Goal: Information Seeking & Learning: Check status

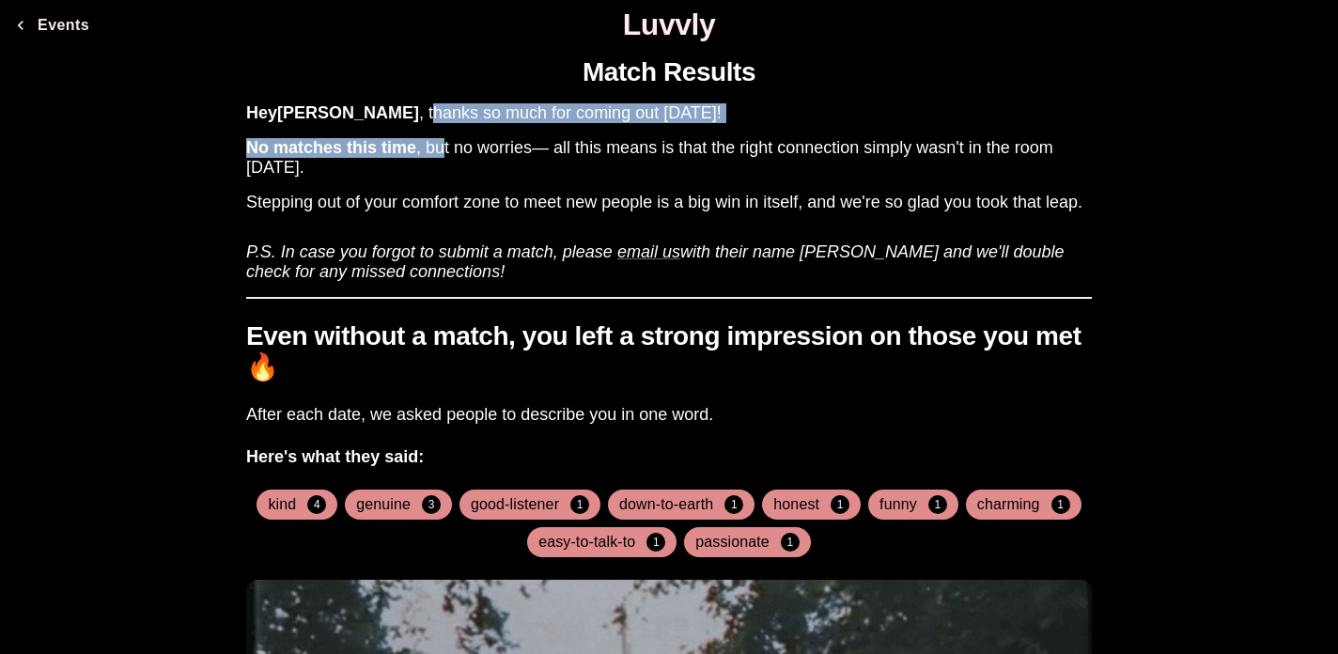
drag, startPoint x: 347, startPoint y: 113, endPoint x: 444, endPoint y: 150, distance: 104.7
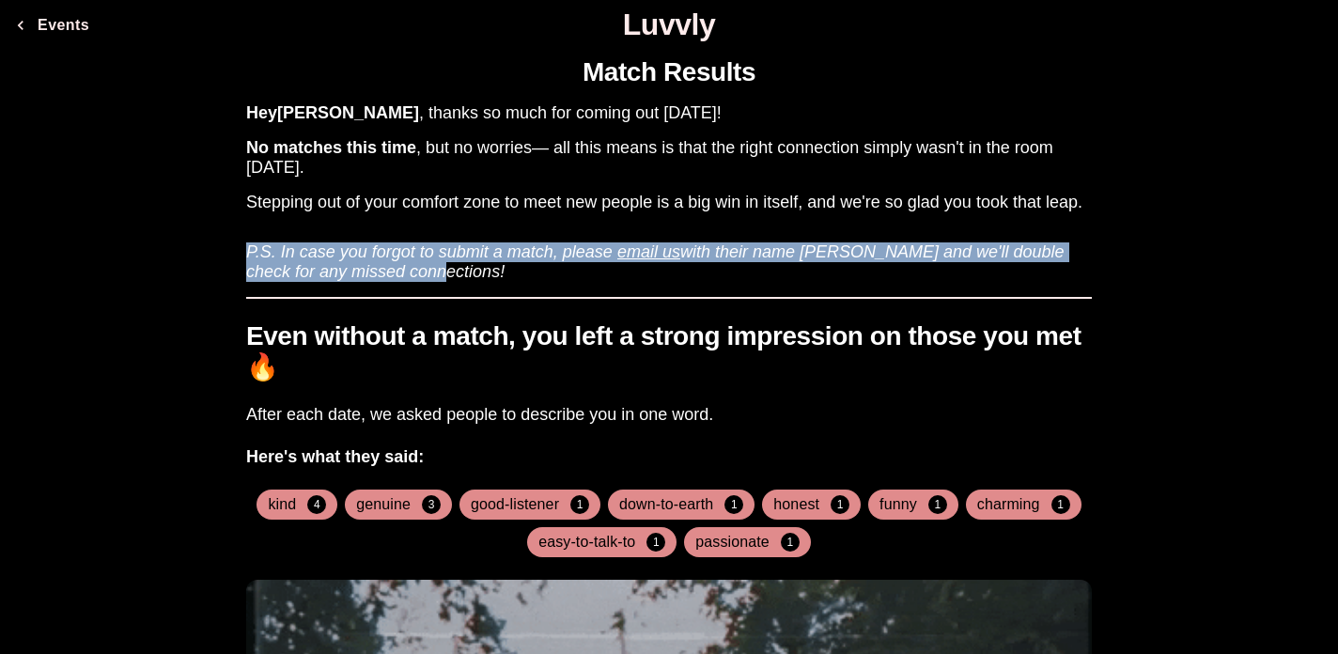
drag, startPoint x: 464, startPoint y: 217, endPoint x: 568, endPoint y: 281, distance: 122.3
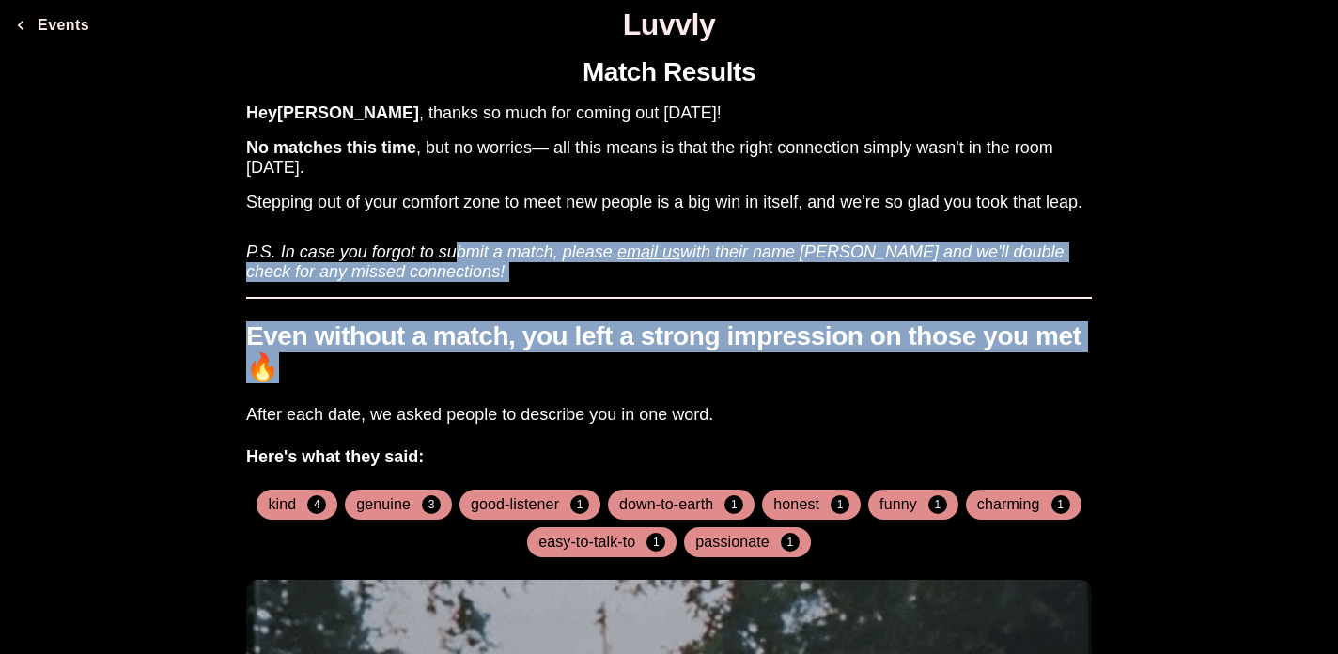
drag, startPoint x: 453, startPoint y: 247, endPoint x: 720, endPoint y: 385, distance: 301.2
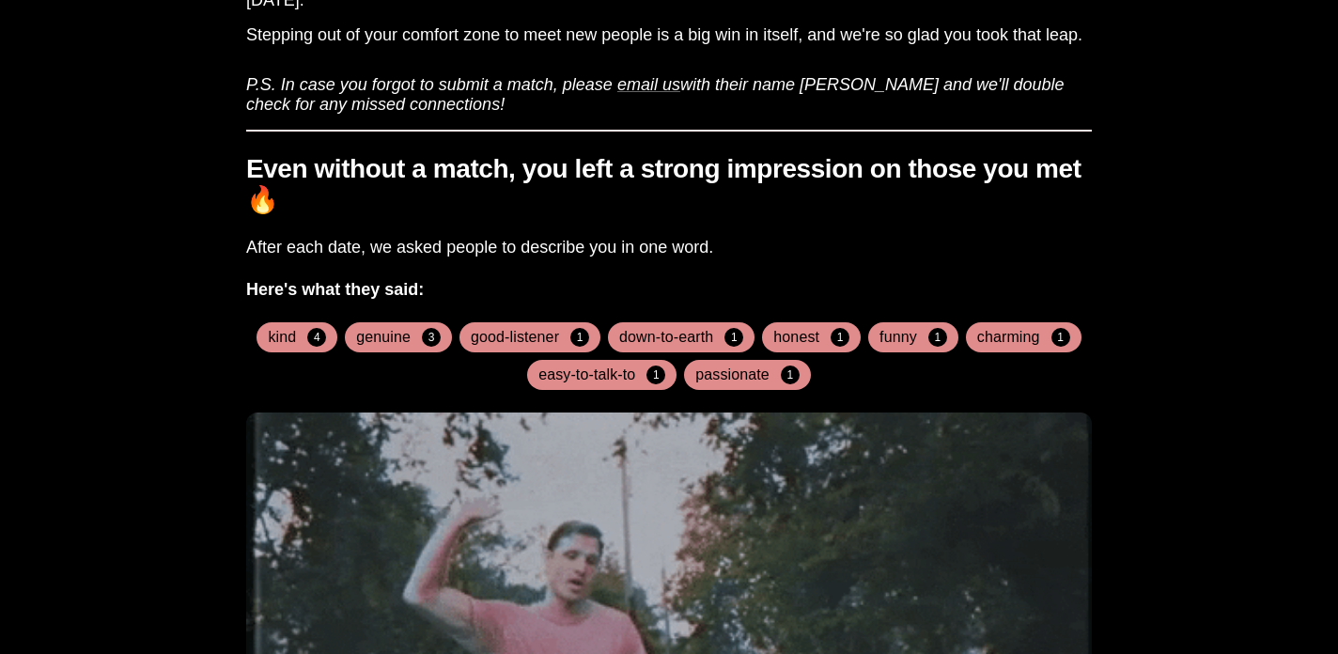
scroll to position [167, 0]
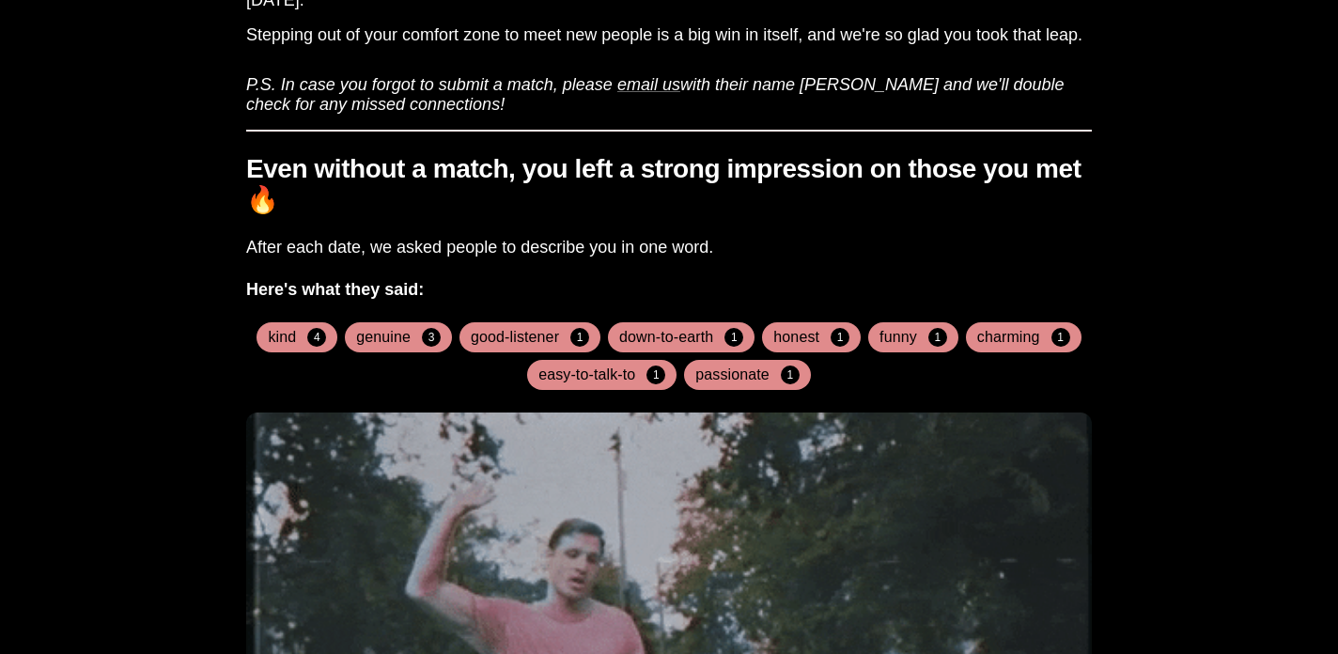
click at [995, 348] on div "charming 1" at bounding box center [1024, 337] width 116 height 30
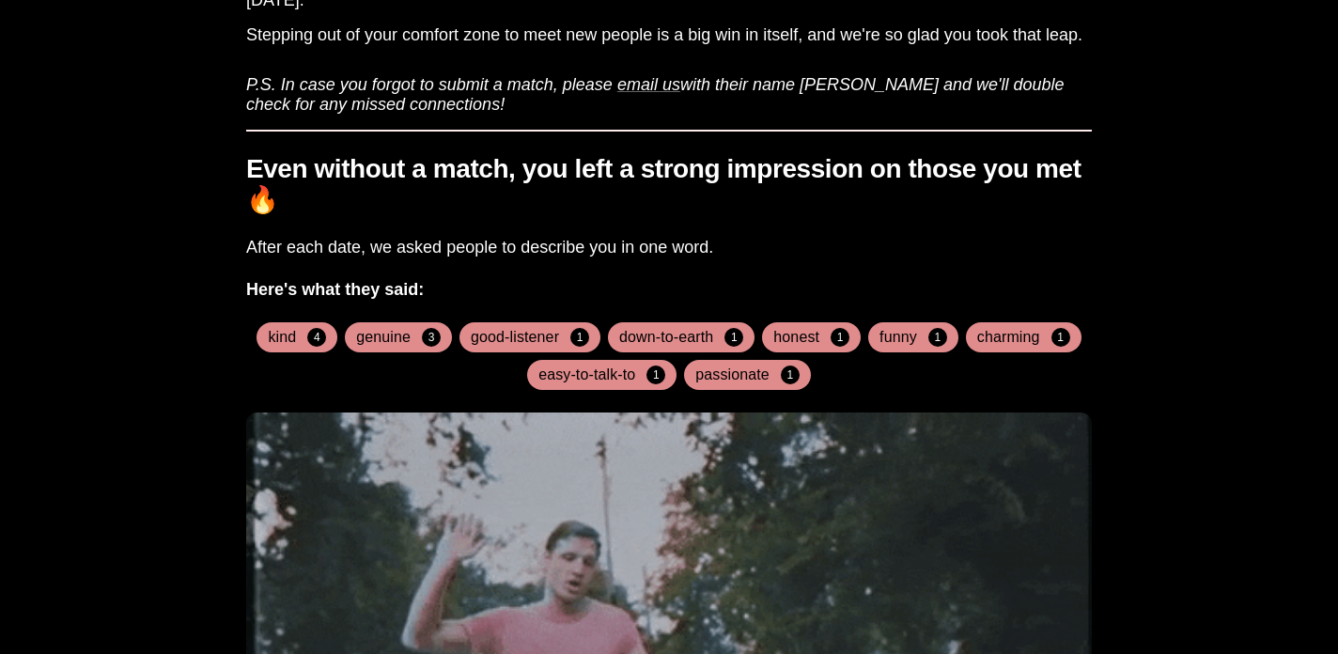
click at [906, 328] on h4 "funny" at bounding box center [898, 337] width 38 height 19
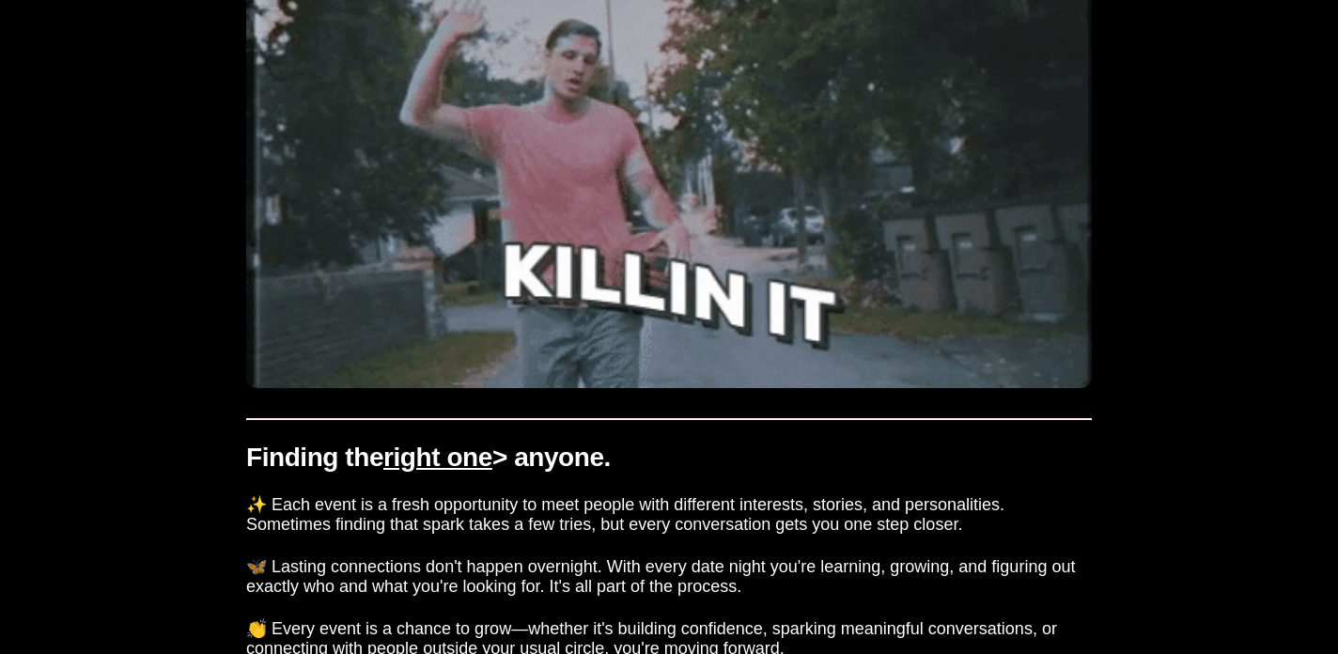
scroll to position [739, 0]
